Goal: Book appointment/travel/reservation

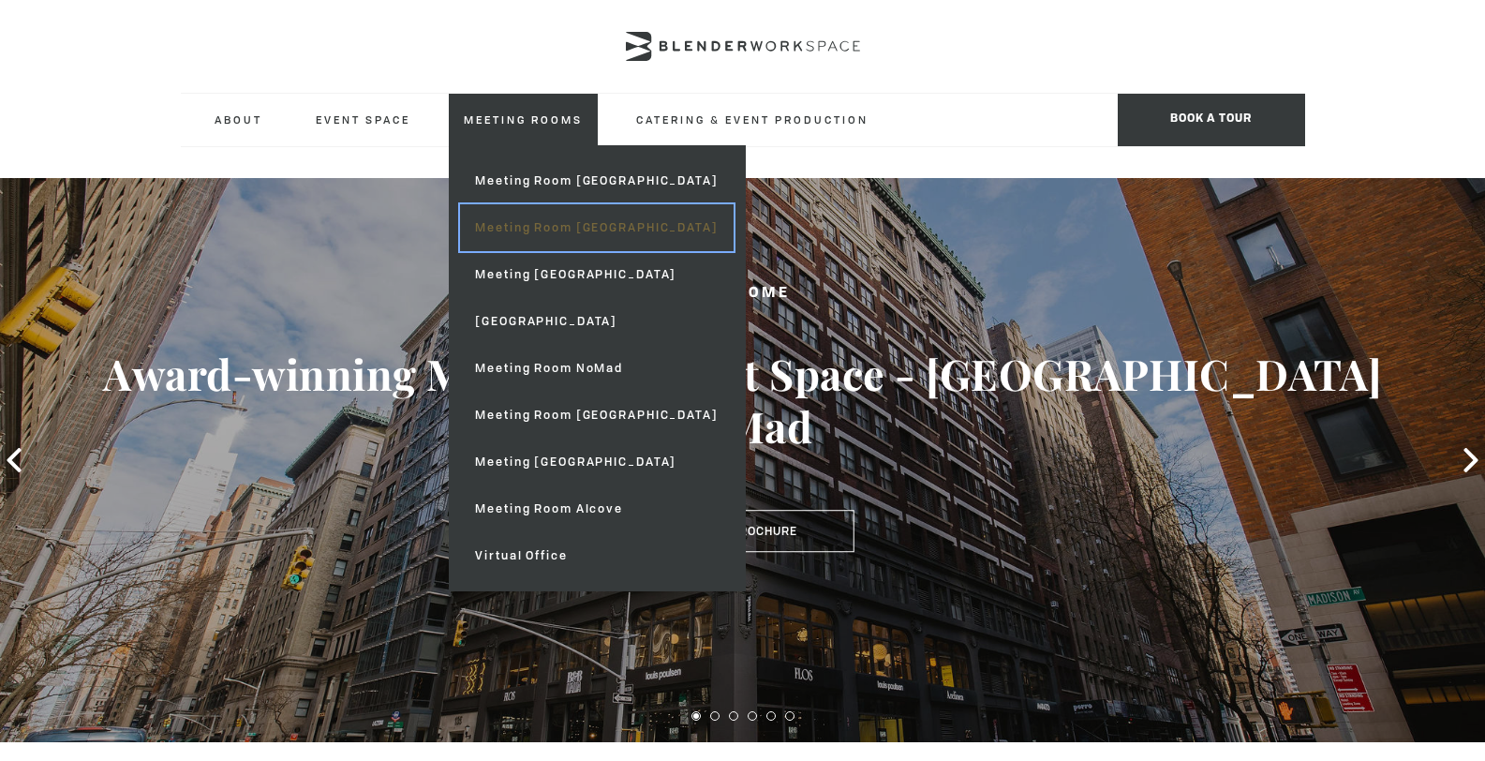
click at [554, 228] on link "Meeting Room [GEOGRAPHIC_DATA]" at bounding box center [596, 227] width 273 height 47
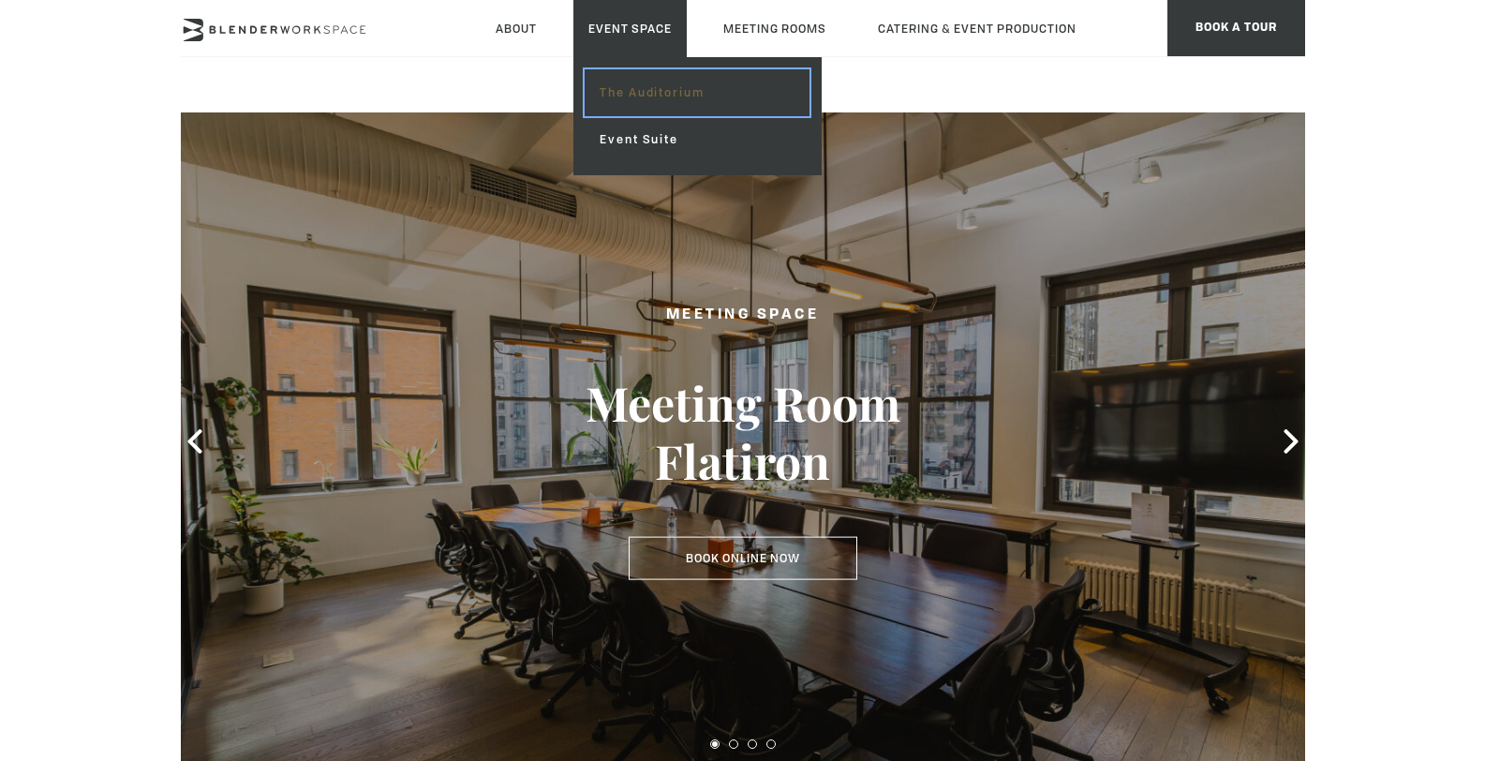
click at [643, 92] on link "The Auditorium" at bounding box center [697, 92] width 224 height 47
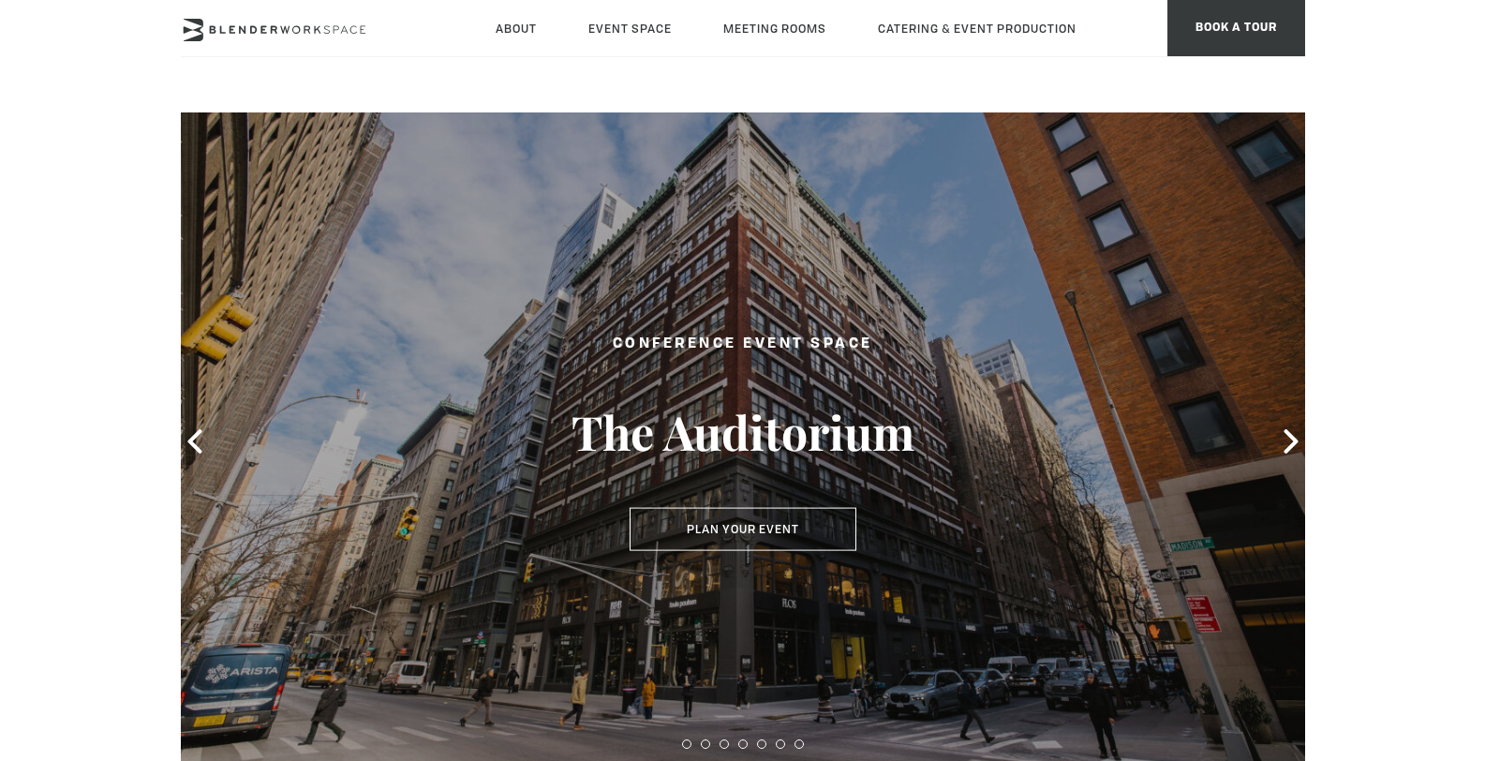
type div "[DATE]"
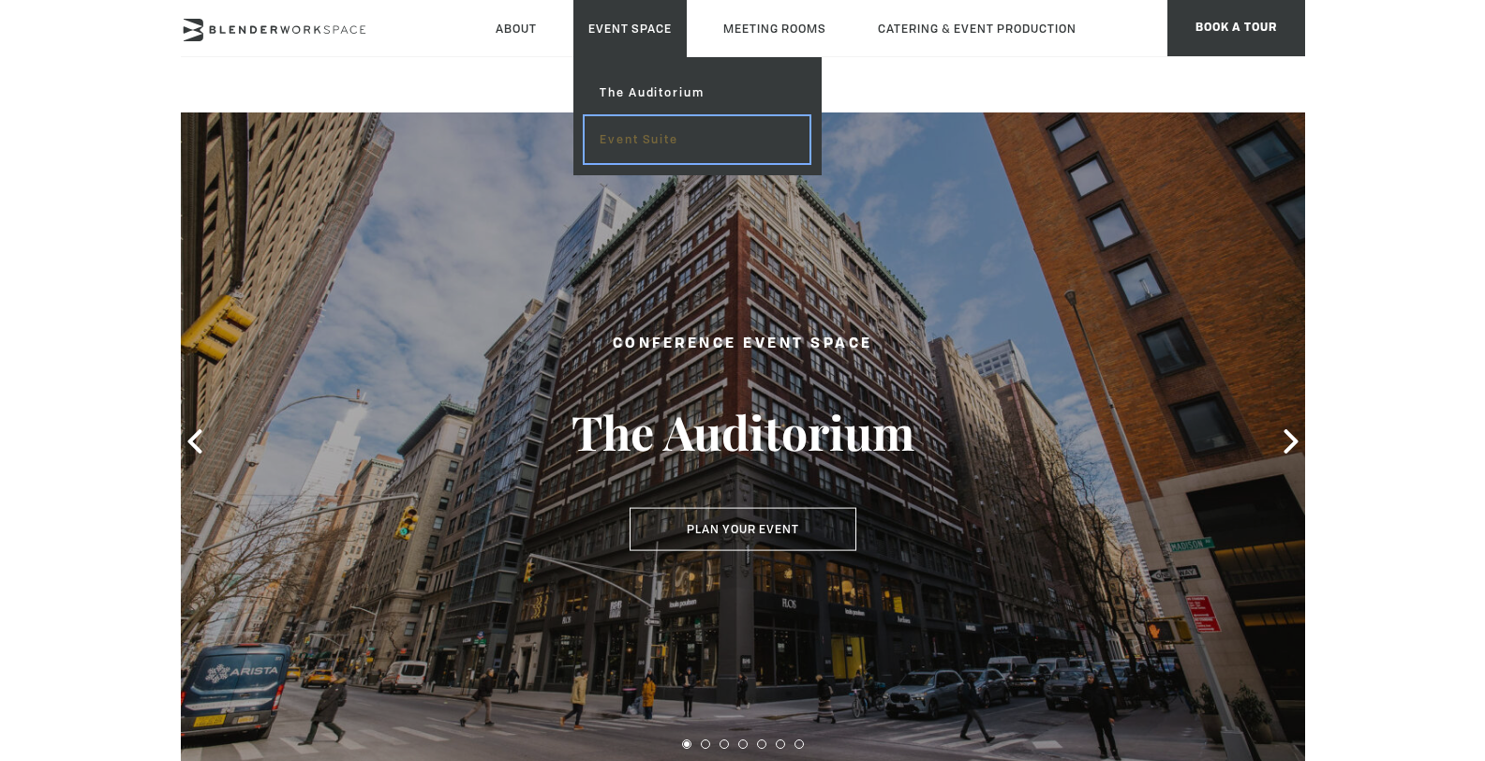
click at [644, 139] on link "Event Suite" at bounding box center [697, 139] width 224 height 47
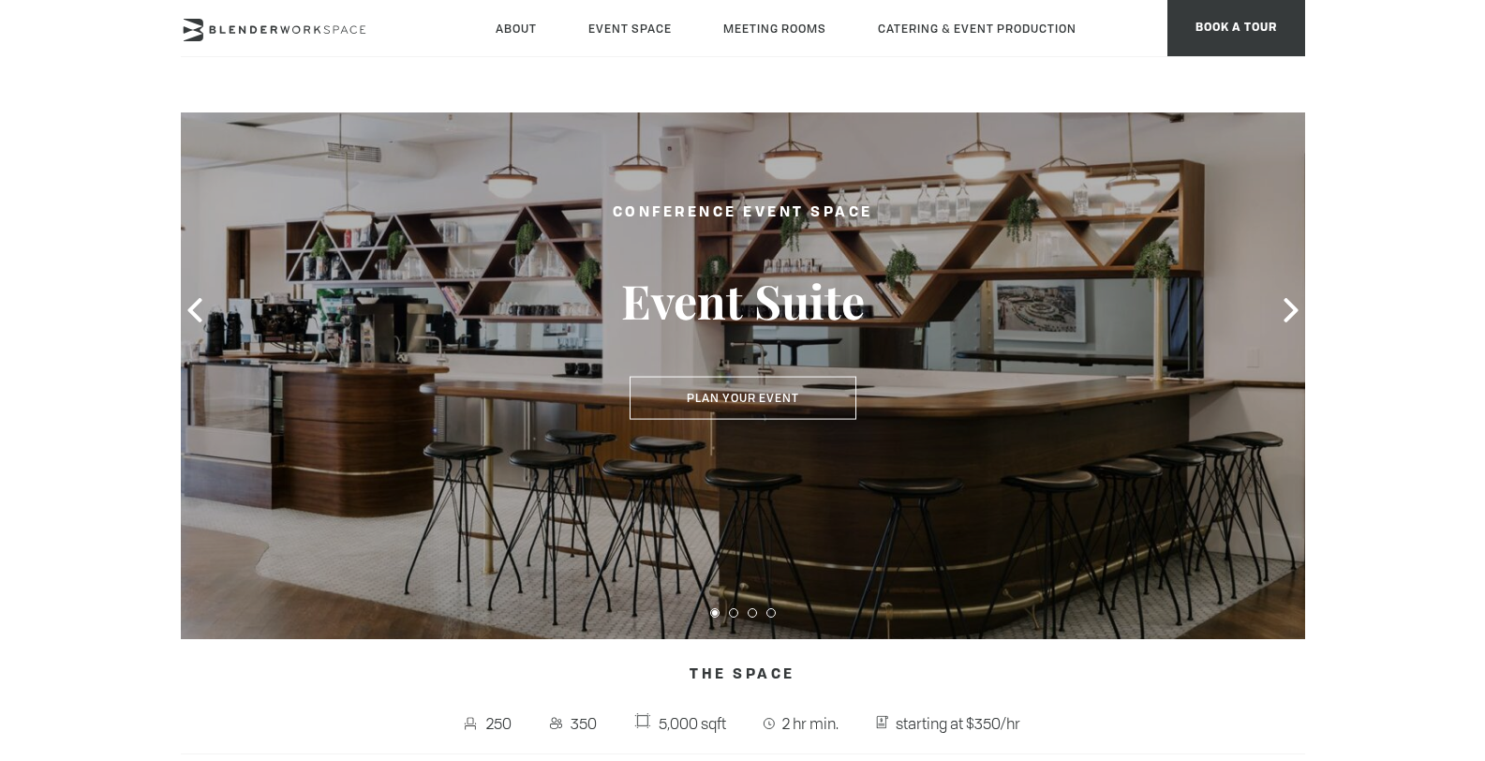
scroll to position [132, 0]
click at [1291, 305] on icon at bounding box center [1290, 309] width 14 height 24
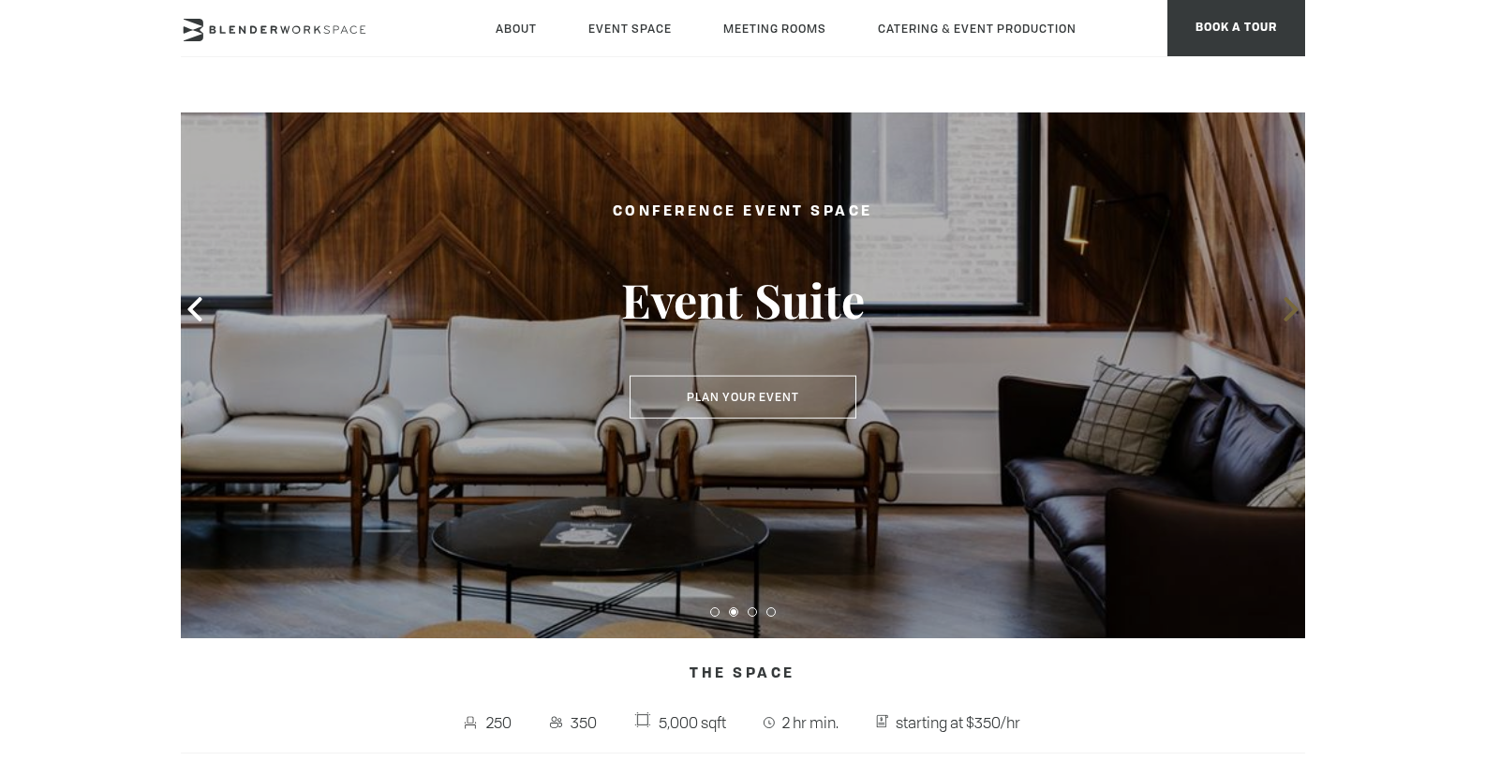
click at [1291, 306] on icon at bounding box center [1290, 309] width 14 height 24
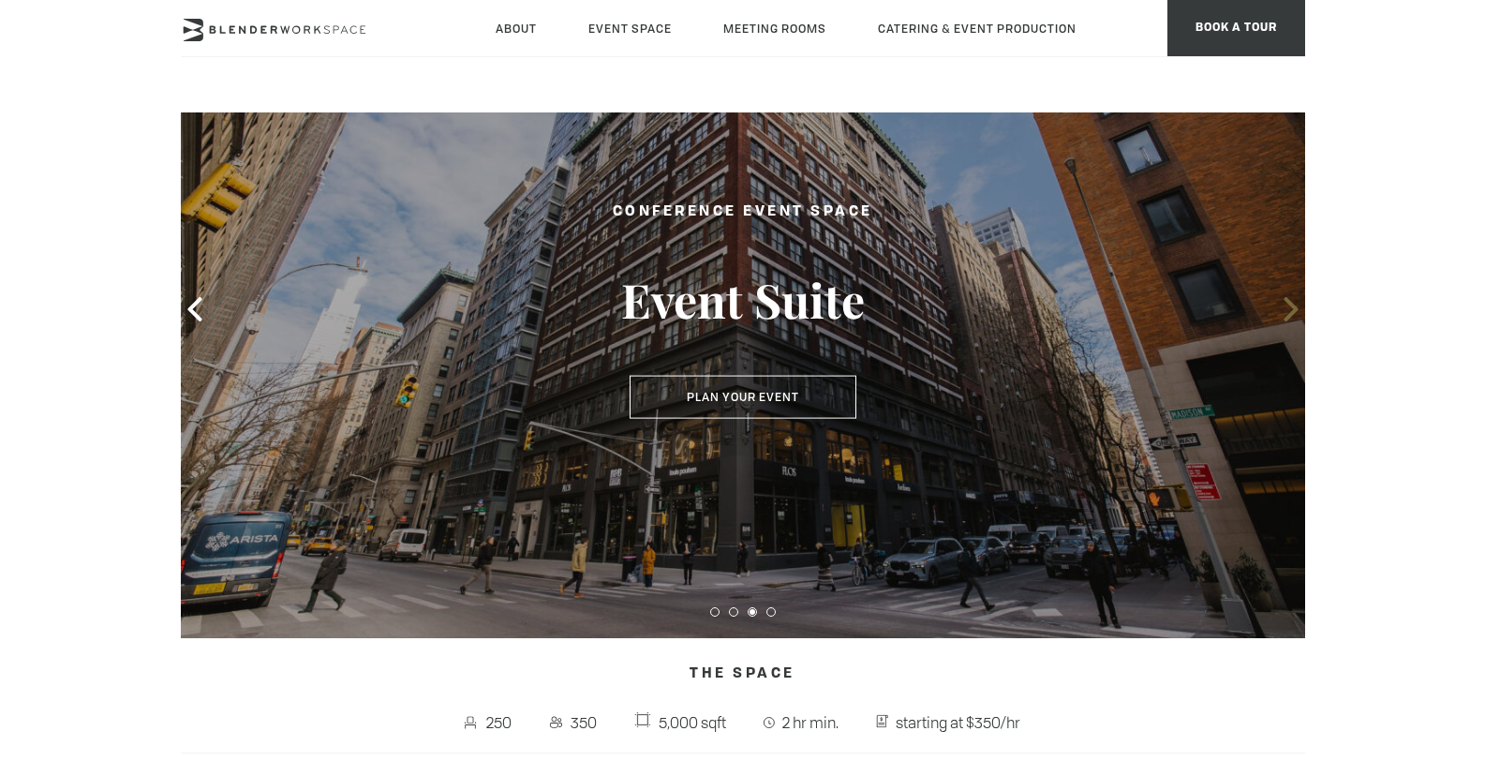
click at [1291, 306] on icon at bounding box center [1290, 309] width 14 height 24
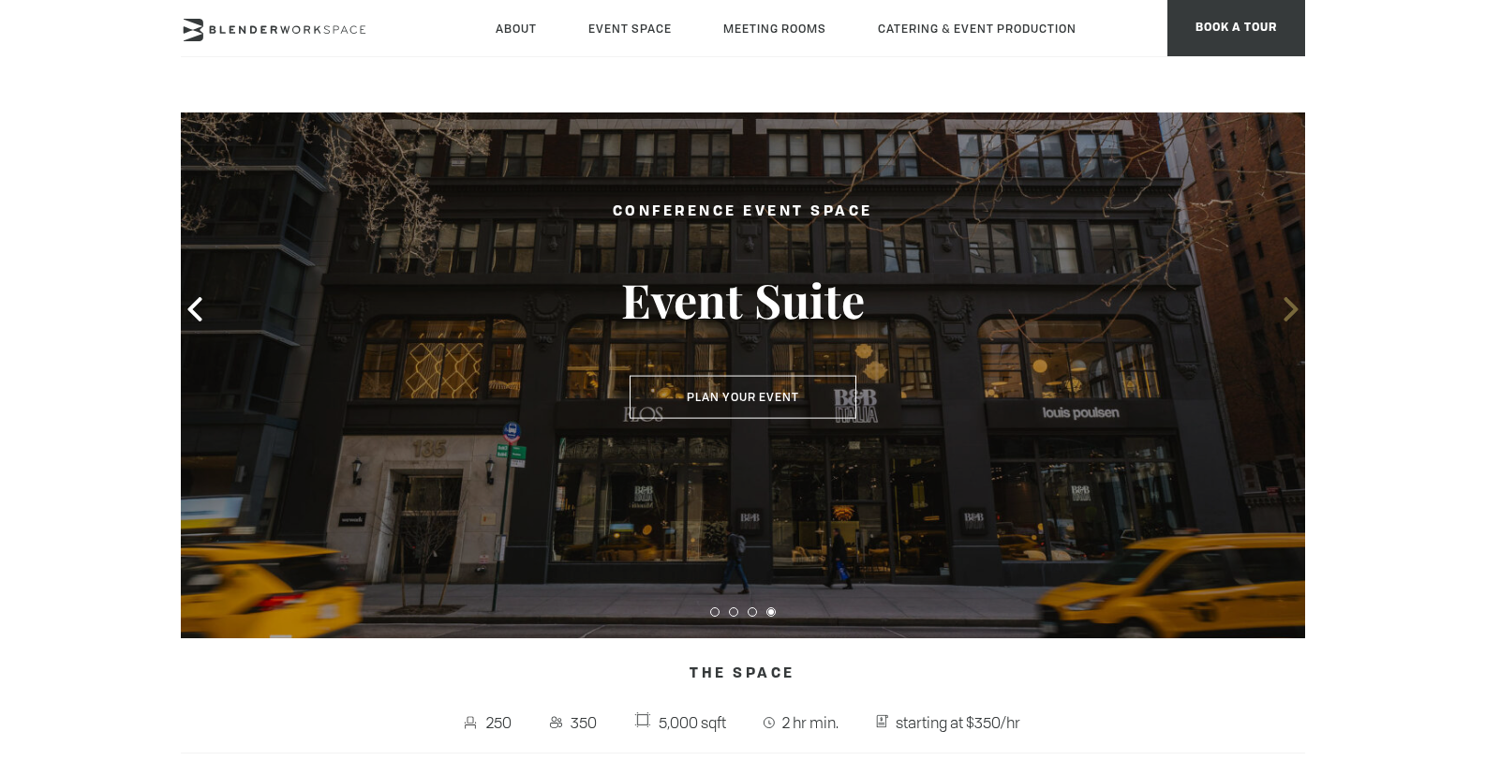
click at [1291, 306] on icon at bounding box center [1290, 309] width 14 height 24
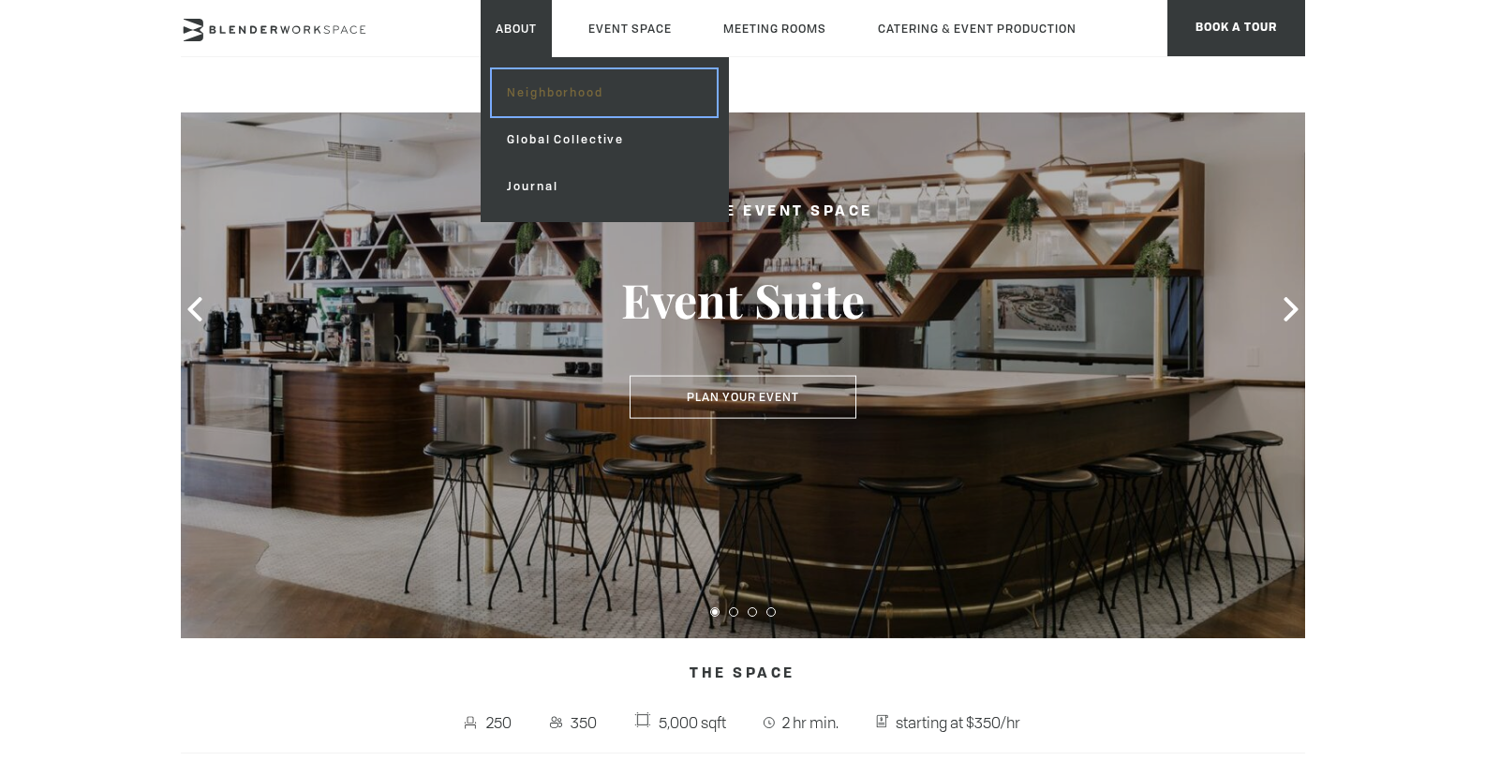
click at [540, 93] on link "Neighborhood" at bounding box center [604, 92] width 224 height 47
